Goal: Find specific fact: Find specific fact

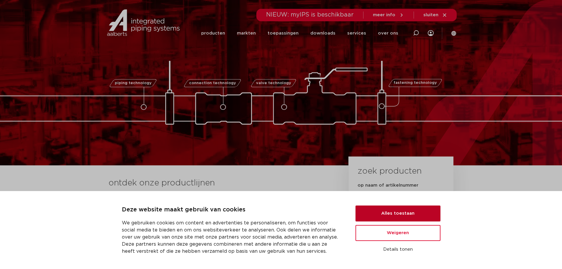
click at [380, 207] on button "Alles toestaan" at bounding box center [397, 213] width 85 height 16
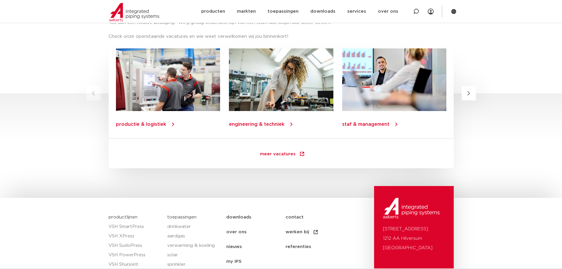
scroll to position [851, 0]
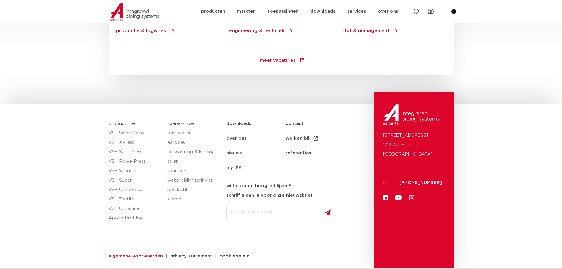
click at [140, 256] on span "algemene voorwaarden" at bounding box center [136, 256] width 54 height 4
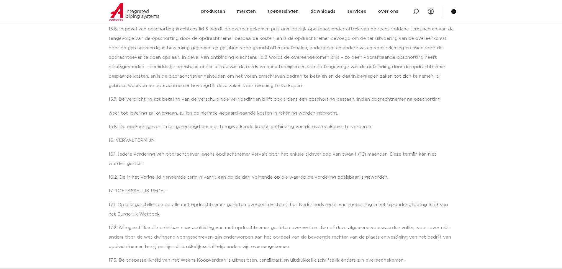
scroll to position [3694, 0]
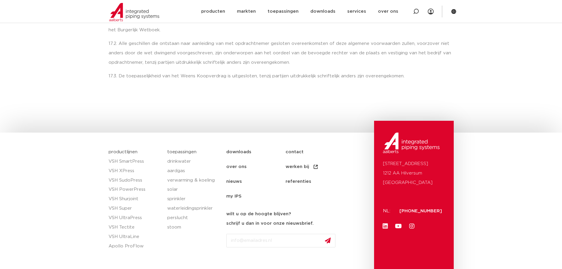
click at [239, 159] on link "over ons" at bounding box center [255, 166] width 59 height 15
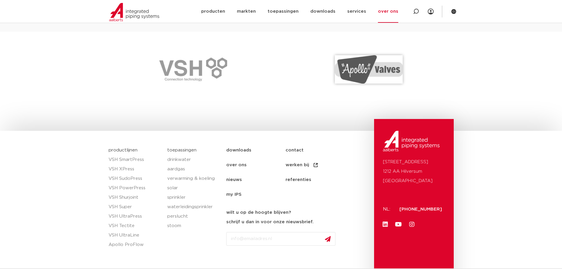
scroll to position [878, 0]
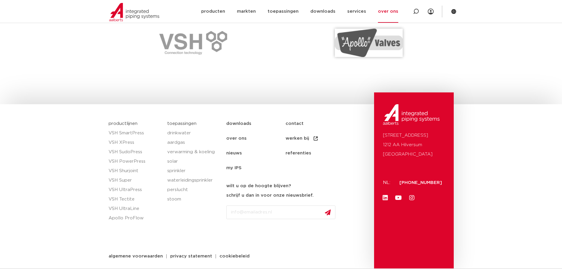
click at [296, 123] on link "contact" at bounding box center [315, 123] width 59 height 15
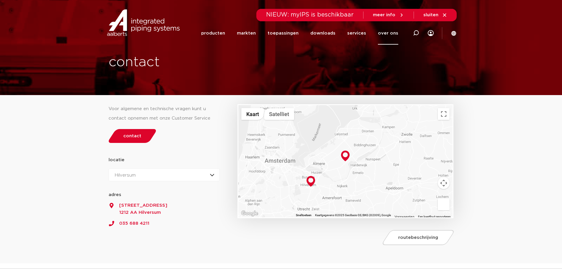
scroll to position [138, 0]
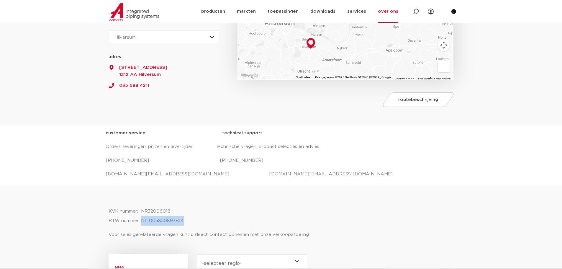
drag, startPoint x: 183, startPoint y: 220, endPoint x: 142, endPoint y: 220, distance: 40.7
click at [142, 220] on p "KVK nummer: NR32006018 BTW nummer: NL 005850897B14" at bounding box center [281, 215] width 345 height 19
copy p "NL 005850897B14"
